Goal: Find specific page/section: Find specific page/section

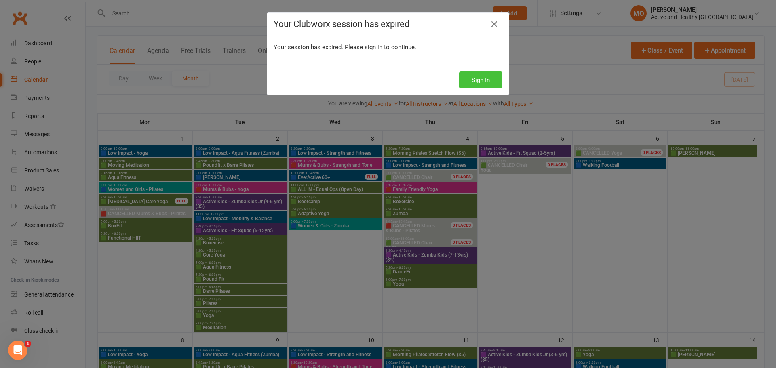
click at [470, 80] on button "Sign In" at bounding box center [480, 80] width 43 height 17
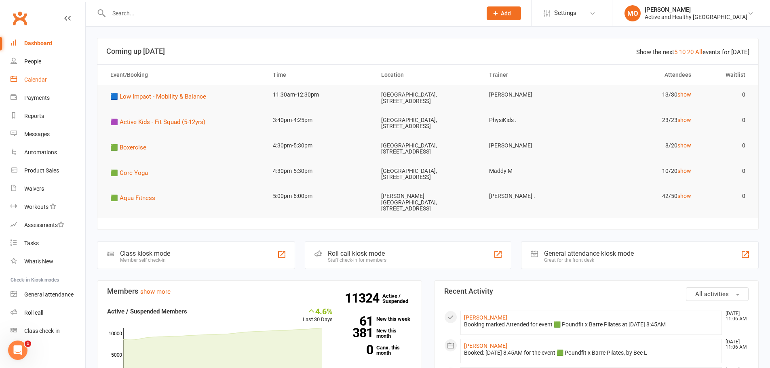
click at [38, 76] on link "Calendar" at bounding box center [48, 80] width 75 height 18
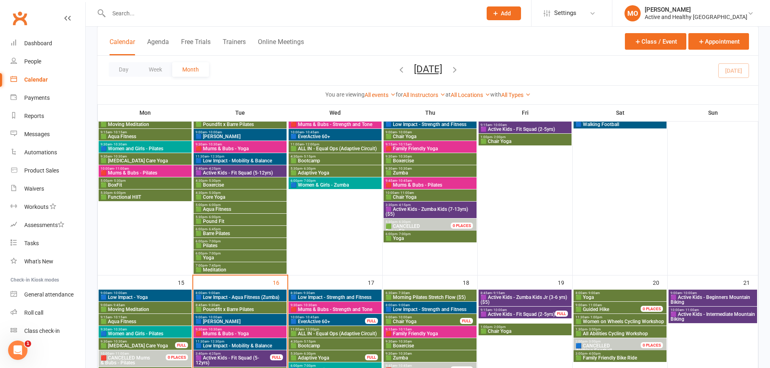
scroll to position [485, 0]
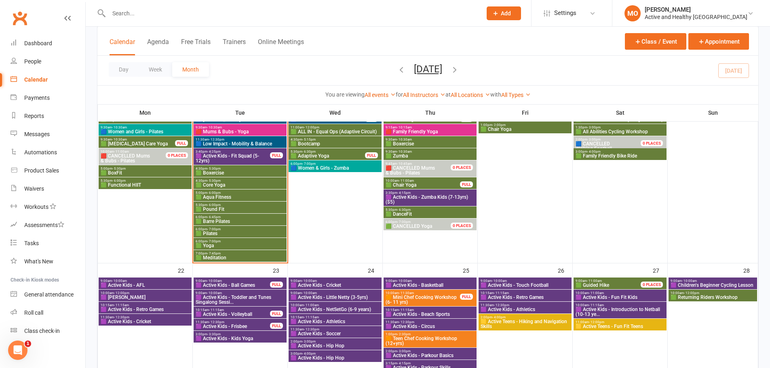
click at [445, 336] on span "🟧 Teen Chef Cooking Workshop (12+yrs)" at bounding box center [430, 341] width 90 height 10
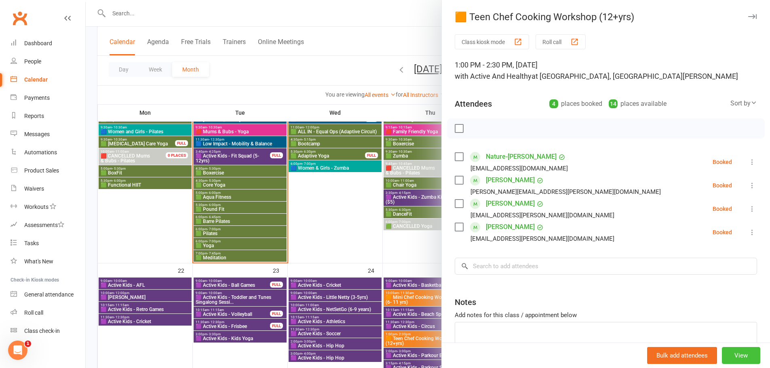
click at [730, 354] on button "View" at bounding box center [741, 355] width 38 height 17
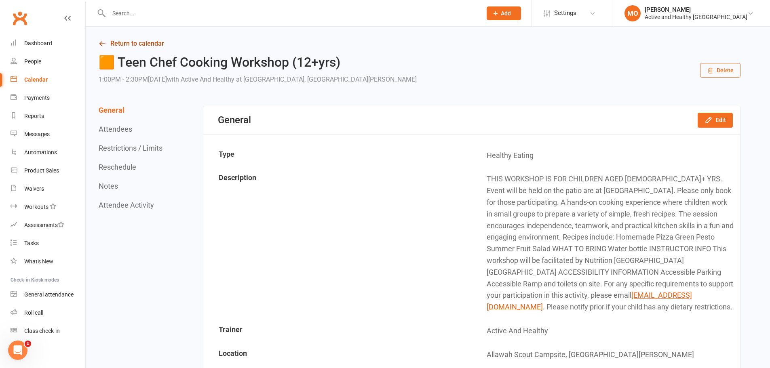
click at [129, 38] on link "Return to calendar" at bounding box center [420, 43] width 642 height 11
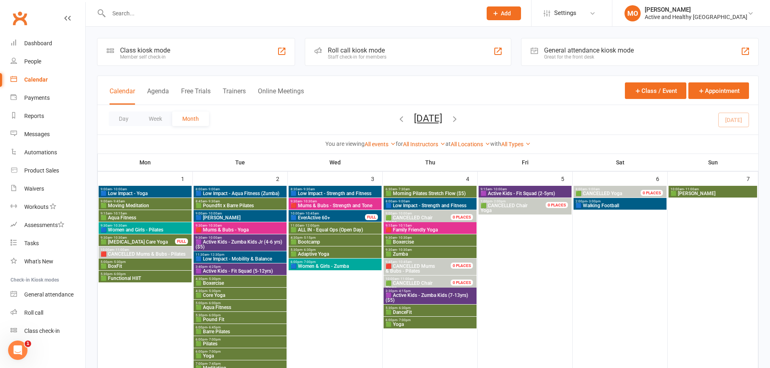
click at [187, 19] on div at bounding box center [286, 13] width 379 height 26
click at [192, 13] on input "text" at bounding box center [291, 13] width 370 height 11
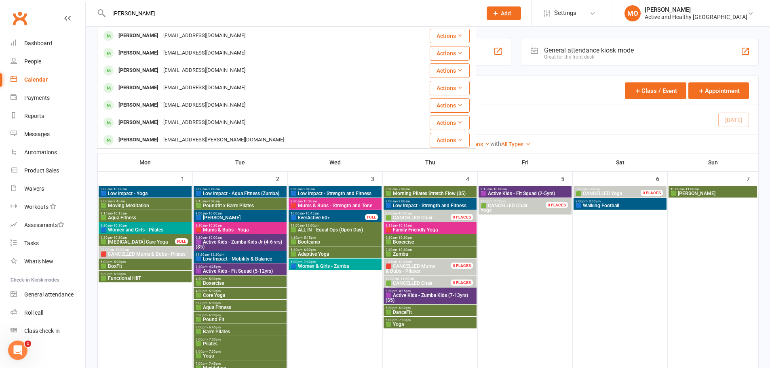
click at [157, 13] on input "[PERSON_NAME]" at bounding box center [291, 13] width 370 height 11
type input "c"
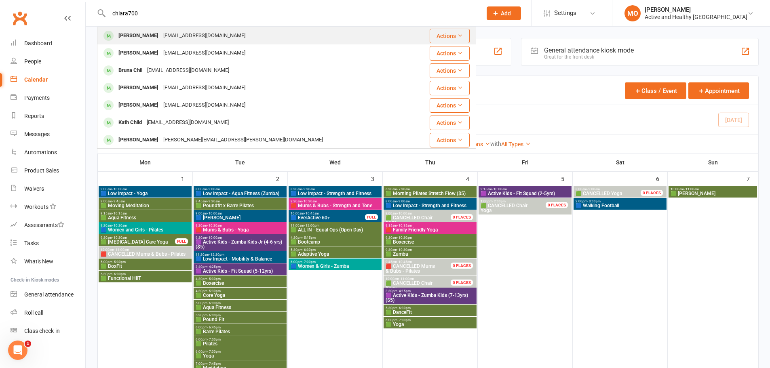
type input "chiara700"
click at [177, 33] on div "[EMAIL_ADDRESS][DOMAIN_NAME]" at bounding box center [204, 36] width 87 height 12
